Goal: Information Seeking & Learning: Learn about a topic

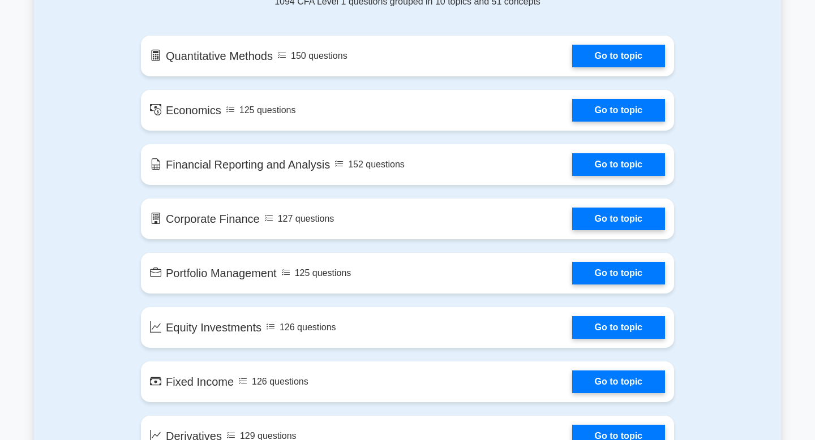
scroll to position [786, 0]
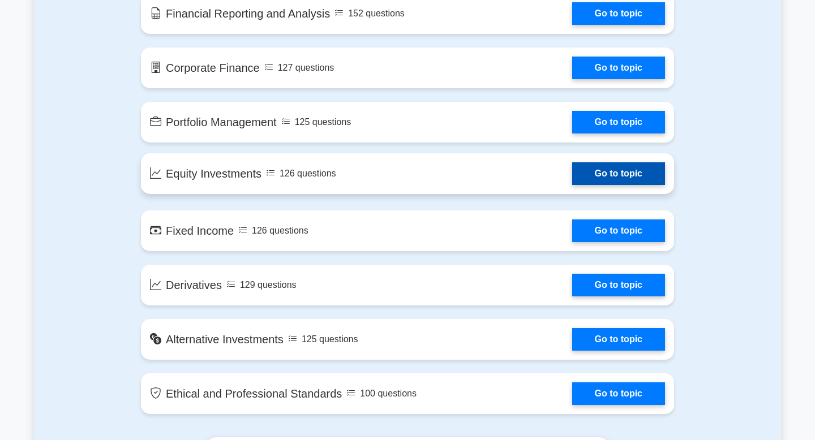
click at [601, 177] on link "Go to topic" at bounding box center [618, 173] width 93 height 23
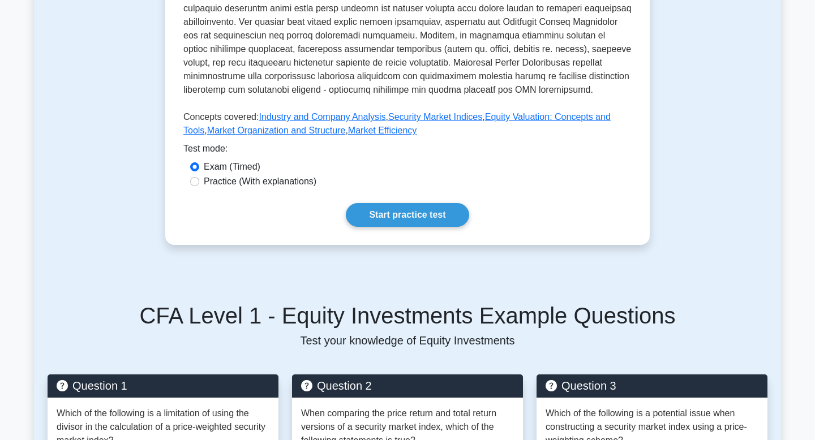
scroll to position [440, 0]
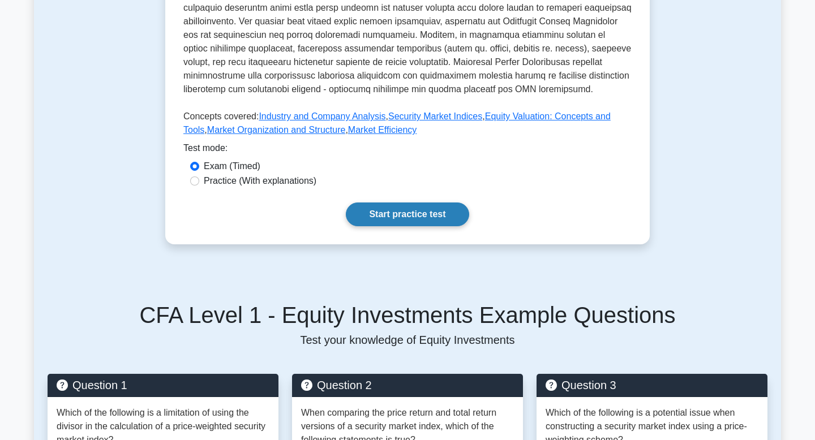
click at [419, 211] on link "Start practice test" at bounding box center [407, 215] width 123 height 24
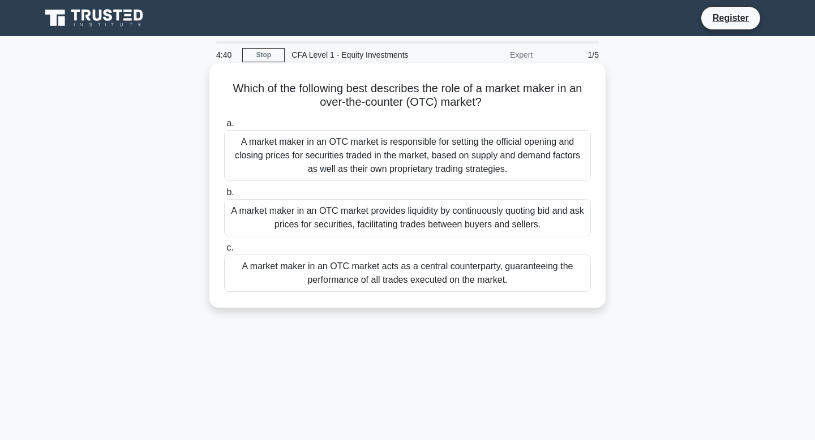
click at [328, 227] on div "A market maker in an OTC market provides liquidity by continuously quoting bid …" at bounding box center [407, 217] width 367 height 37
click at [224, 196] on input "b. A market maker in an OTC market provides liquidity by continuously quoting b…" at bounding box center [224, 192] width 0 height 7
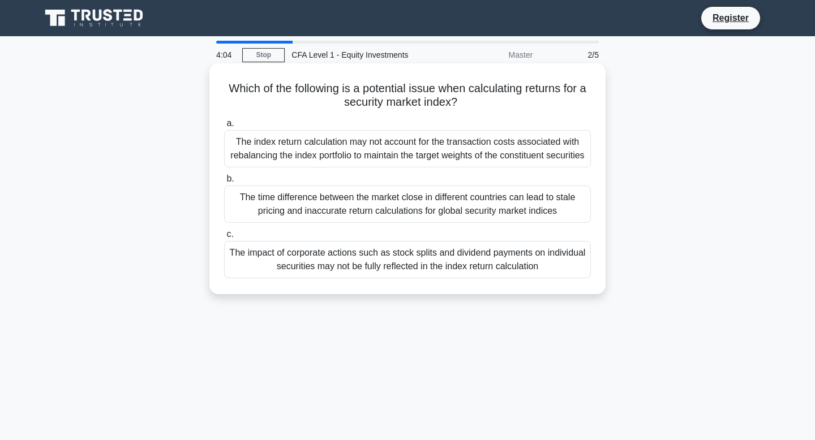
click at [396, 261] on div "The impact of corporate actions such as stock splits and dividend payments on i…" at bounding box center [407, 259] width 367 height 37
click at [224, 238] on input "c. The impact of corporate actions such as stock splits and dividend payments o…" at bounding box center [224, 234] width 0 height 7
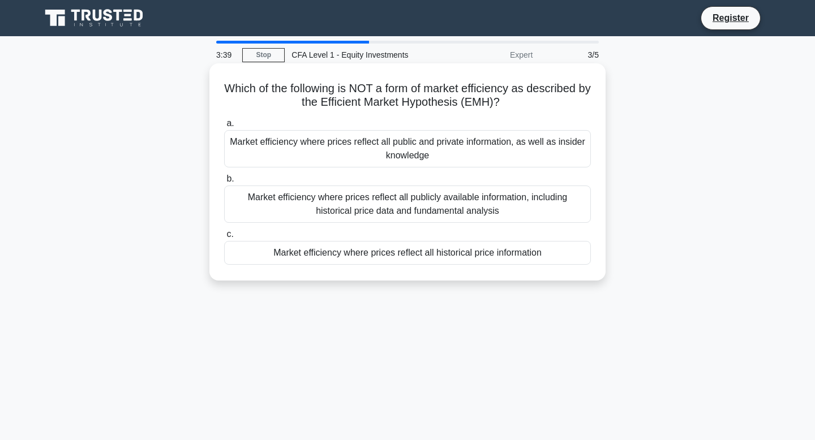
click at [491, 211] on div "Market efficiency where prices reflect all publicly available information, incl…" at bounding box center [407, 204] width 367 height 37
click at [224, 183] on input "b. Market efficiency where prices reflect all publicly available information, i…" at bounding box center [224, 178] width 0 height 7
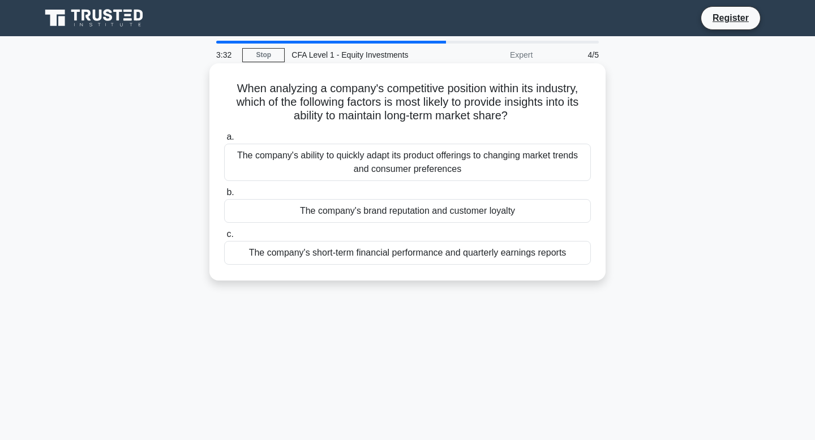
click at [435, 157] on div "The company's ability to quickly adapt its product offerings to changing market…" at bounding box center [407, 162] width 367 height 37
click at [224, 141] on input "a. The company's ability to quickly adapt its product offerings to changing mar…" at bounding box center [224, 137] width 0 height 7
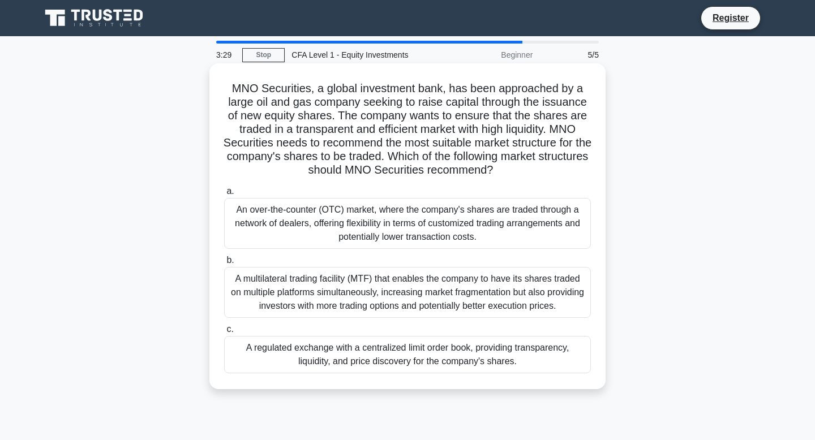
click at [473, 273] on div "A multilateral trading facility (MTF) that enables the company to have its shar…" at bounding box center [407, 292] width 367 height 51
click at [224, 264] on input "b. A multilateral trading facility (MTF) that enables the company to have its s…" at bounding box center [224, 260] width 0 height 7
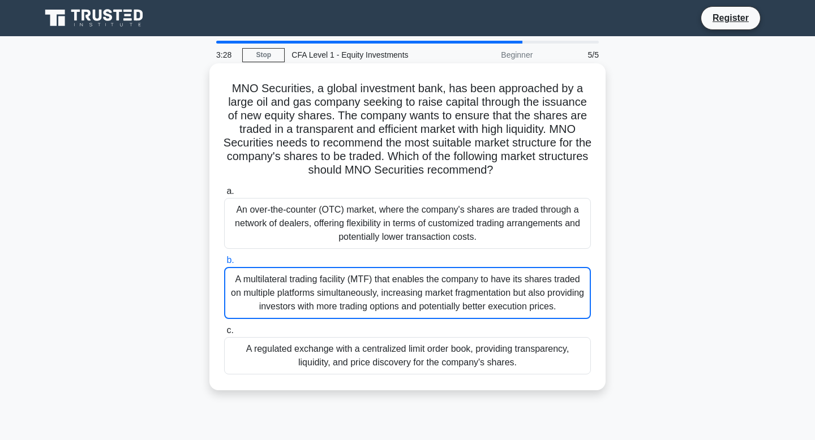
click at [456, 204] on div "An over-the-counter (OTC) market, where the company's shares are traded through…" at bounding box center [407, 223] width 367 height 51
click at [224, 195] on input "a. An over-the-counter (OTC) market, where the company's shares are traded thro…" at bounding box center [224, 191] width 0 height 7
